Goal: Transaction & Acquisition: Purchase product/service

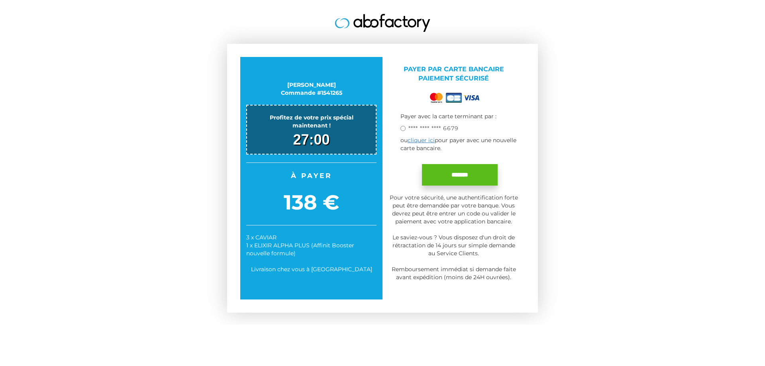
click at [454, 174] on input "*******" at bounding box center [460, 175] width 76 height 22
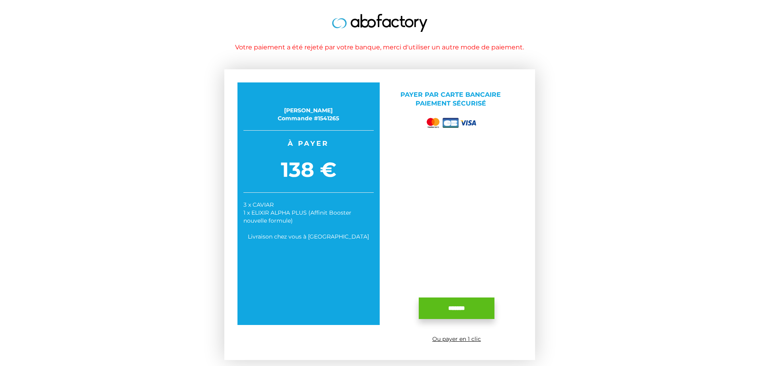
click at [465, 309] on input "*******" at bounding box center [457, 309] width 76 height 22
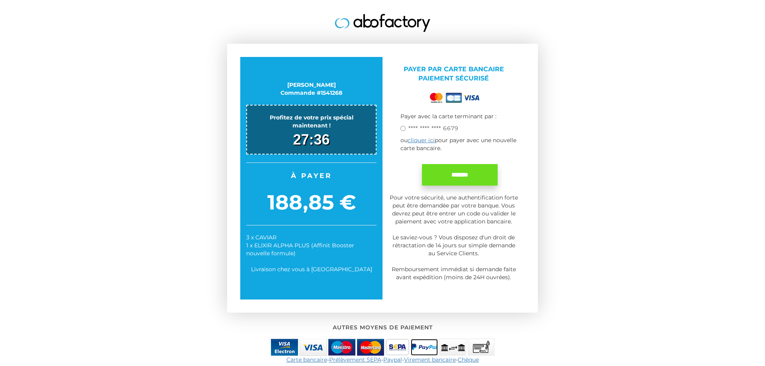
click at [422, 347] on img at bounding box center [424, 347] width 27 height 17
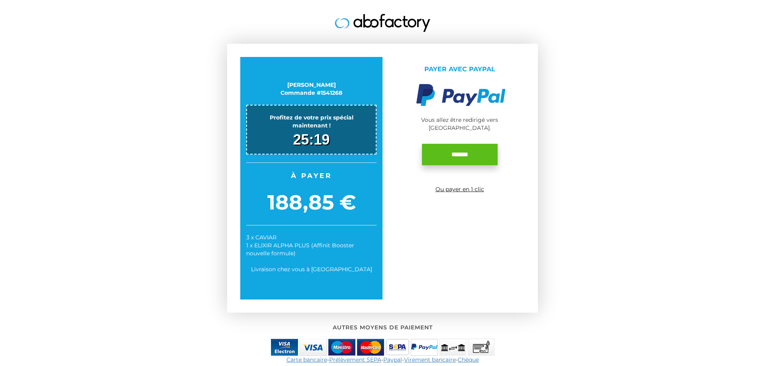
click at [449, 145] on input "*******" at bounding box center [460, 155] width 76 height 22
